Goal: Check status: Check status

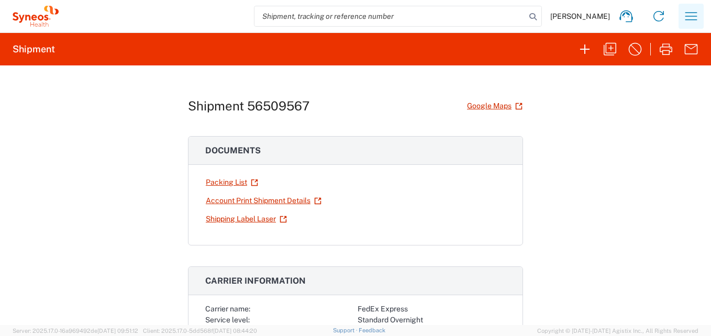
click at [681, 19] on button "button" at bounding box center [691, 16] width 25 height 25
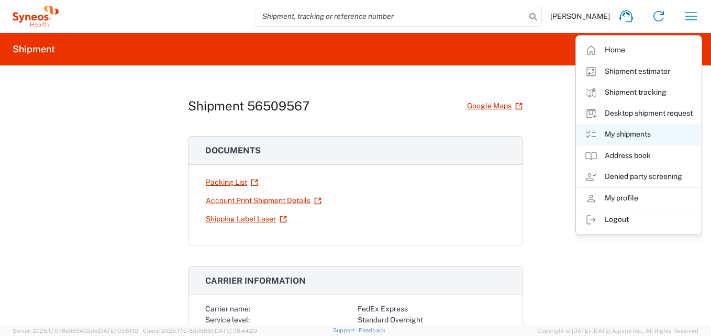
click at [640, 132] on link "My shipments" at bounding box center [639, 134] width 125 height 21
